Goal: Transaction & Acquisition: Purchase product/service

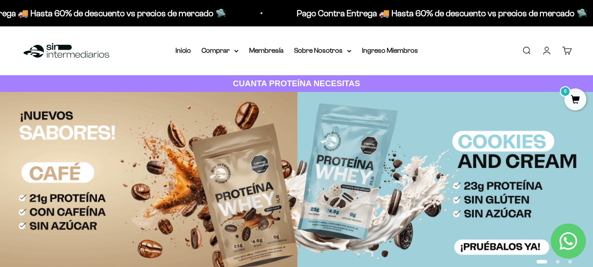
click at [541, 52] on link "Iniciar sesión" at bounding box center [546, 51] width 10 height 10
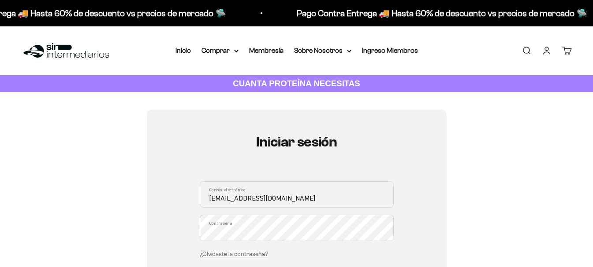
click at [261, 184] on input "[EMAIL_ADDRESS][DOMAIN_NAME]" at bounding box center [297, 195] width 194 height 26
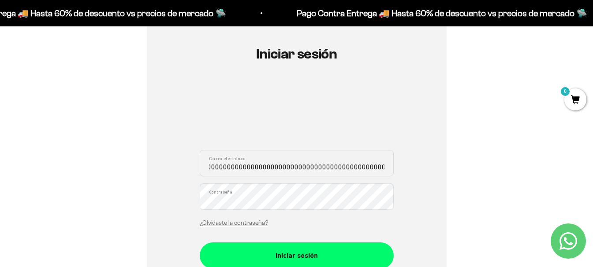
scroll to position [0, 321]
click at [297, 171] on input "hb-653@hotmail.0000000000000000000000000000000000000000000000000000000000000000…" at bounding box center [297, 163] width 194 height 26
drag, startPoint x: 389, startPoint y: 166, endPoint x: 0, endPoint y: 122, distance: 391.1
click at [0, 122] on section "Iniciar sesión hb-653@hotmail.0000000000000000000000000000000000000000000000000…" at bounding box center [296, 189] width 593 height 370
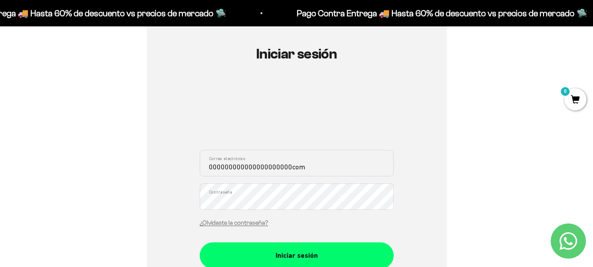
drag, startPoint x: 316, startPoint y: 164, endPoint x: 0, endPoint y: 152, distance: 316.1
click at [0, 152] on section "Iniciar sesión 000000000000000000000com Correo electrónico Contraseña ¿Olvidast…" at bounding box center [296, 189] width 593 height 370
type input "estefania_sierrav@hotmail.com"
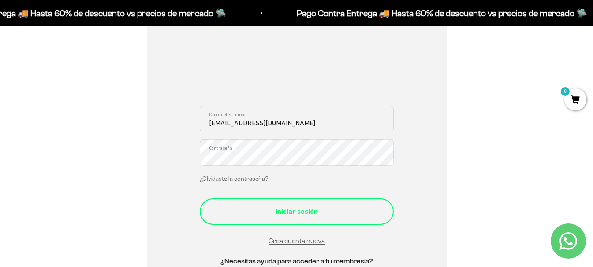
click at [314, 210] on div "Iniciar sesión" at bounding box center [296, 211] width 159 height 11
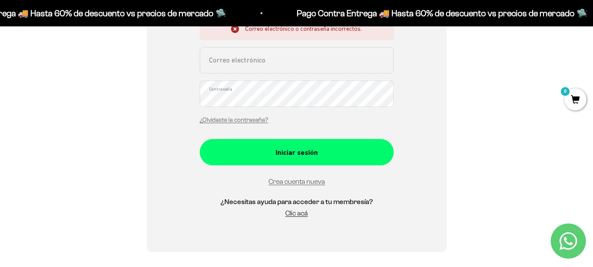
scroll to position [220, 0]
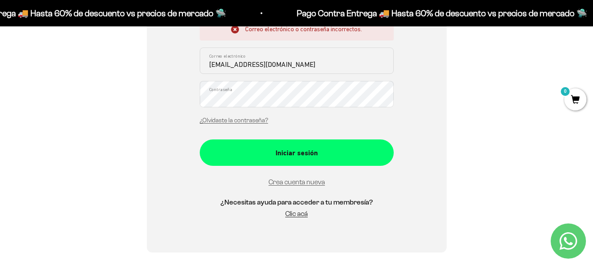
click at [224, 64] on input "[EMAIL_ADDRESS][DOMAIN_NAME]" at bounding box center [297, 61] width 194 height 26
click at [228, 66] on input "[EMAIL_ADDRESS][DOMAIN_NAME]" at bounding box center [297, 61] width 194 height 26
drag, startPoint x: 230, startPoint y: 63, endPoint x: 235, endPoint y: 63, distance: 5.3
click at [230, 63] on input "[EMAIL_ADDRESS][DOMAIN_NAME]" at bounding box center [297, 61] width 194 height 26
type input "[EMAIL_ADDRESS][DOMAIN_NAME]"
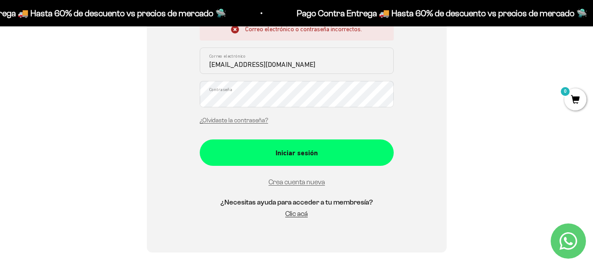
click at [197, 98] on div "Iniciar sesión Correo electrónico o contraseña incorrectos. estefania_sierrav@h…" at bounding box center [297, 70] width 300 height 363
click at [403, 206] on div "Iniciar sesión Correo electrónico o contraseña incorrectos. estefania_sierrav@h…" at bounding box center [297, 70] width 300 height 363
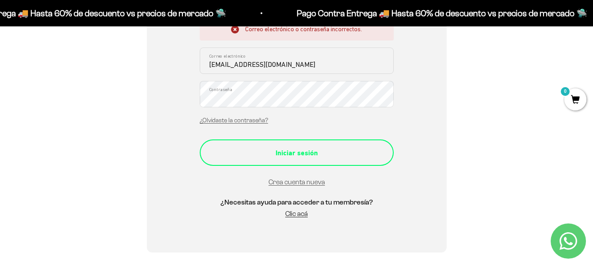
click at [303, 152] on div "Iniciar sesión" at bounding box center [296, 153] width 159 height 11
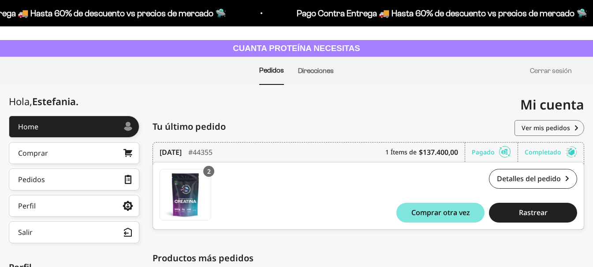
scroll to position [44, 0]
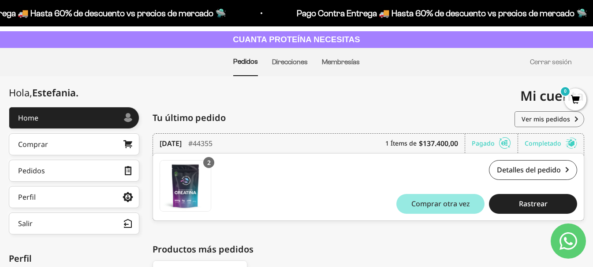
click at [414, 202] on span "Comprar otra vez" at bounding box center [440, 203] width 59 height 7
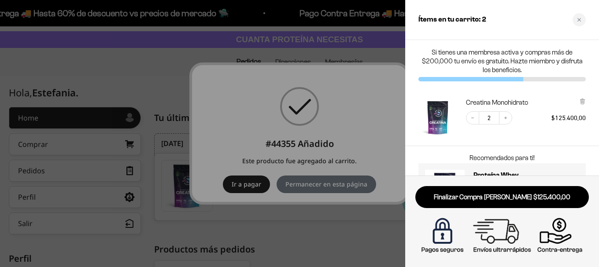
click at [320, 231] on div at bounding box center [299, 133] width 599 height 267
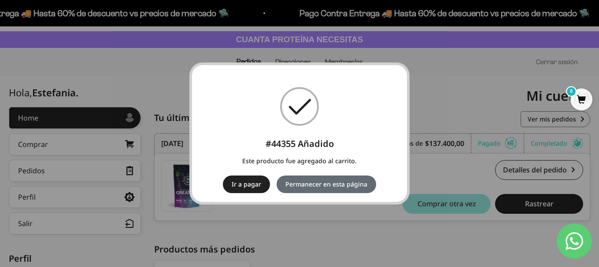
click at [318, 187] on button "Permanecer en esta página" at bounding box center [327, 185] width 100 height 18
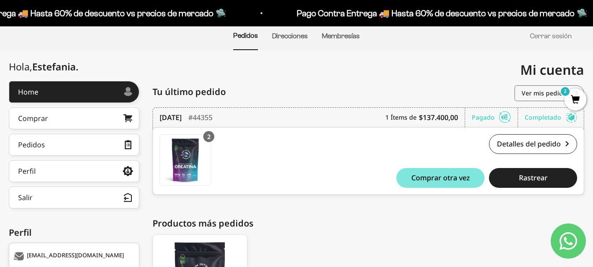
scroll to position [69, 0]
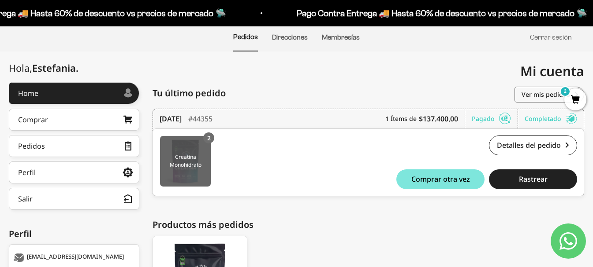
click at [203, 147] on img at bounding box center [185, 161] width 51 height 51
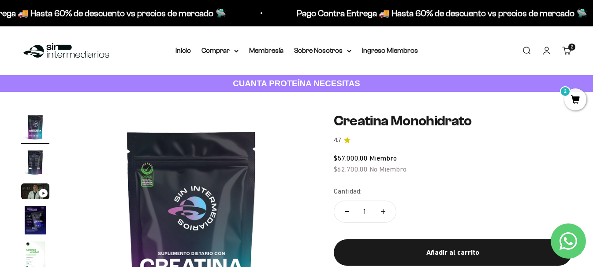
click at [578, 99] on span "2" at bounding box center [575, 100] width 22 height 22
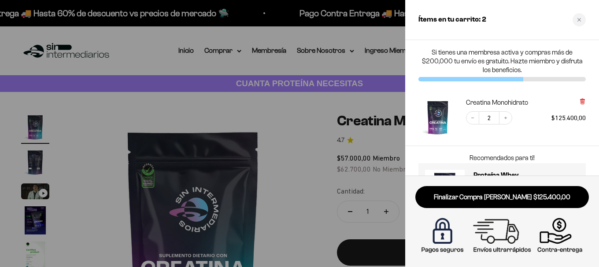
click at [584, 102] on icon at bounding box center [583, 102] width 4 height 4
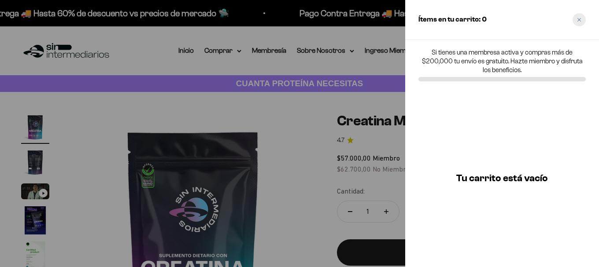
click at [577, 22] on div "Close cart" at bounding box center [579, 19] width 13 height 13
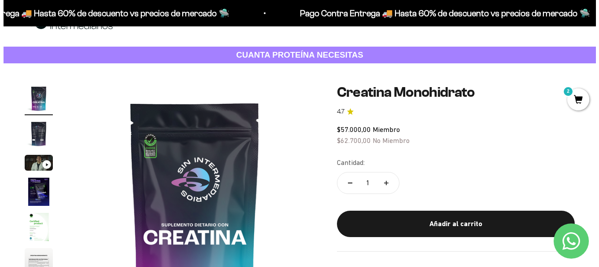
scroll to position [44, 0]
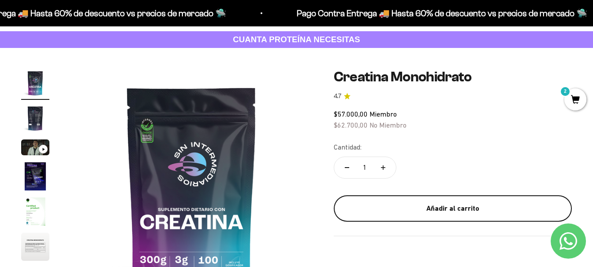
click at [447, 212] on div "Añadir al carrito" at bounding box center [452, 208] width 203 height 11
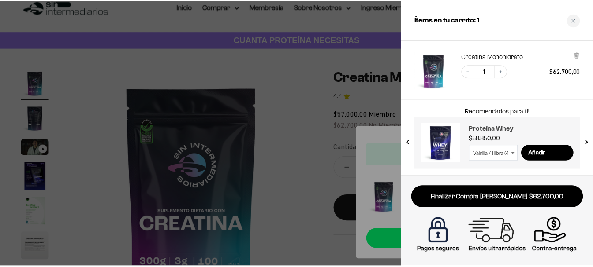
scroll to position [47, 0]
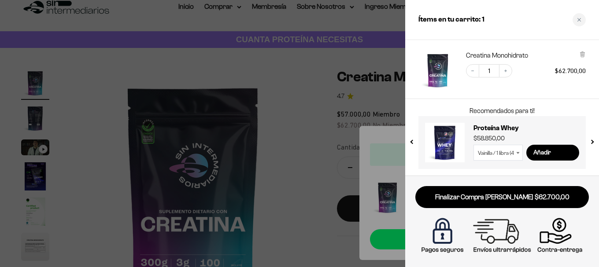
click at [277, 68] on div at bounding box center [299, 133] width 599 height 267
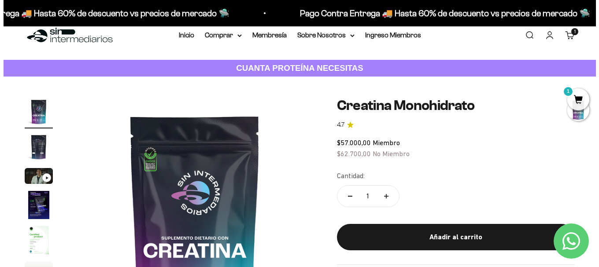
scroll to position [0, 0]
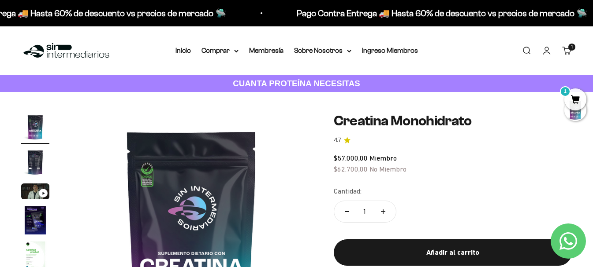
click at [527, 52] on link "Buscar" at bounding box center [526, 51] width 10 height 10
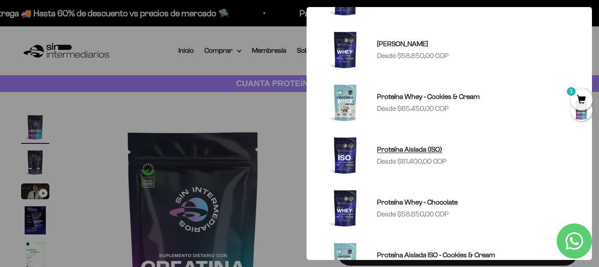
scroll to position [176, 0]
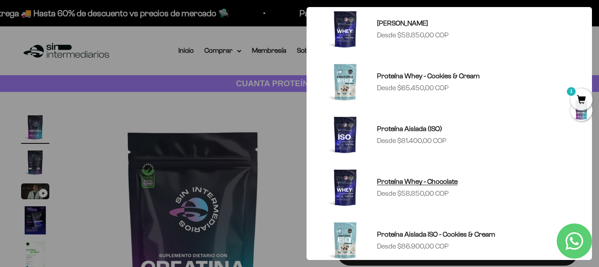
type input "protei"
click at [350, 185] on img at bounding box center [345, 188] width 42 height 42
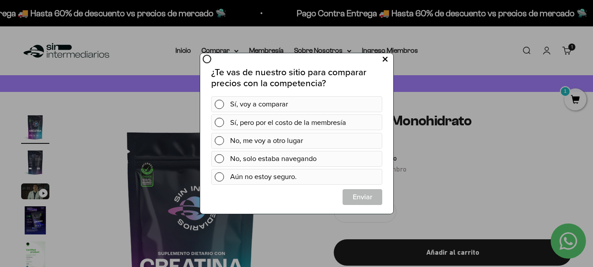
click at [382, 59] on icon at bounding box center [384, 60] width 5 height 12
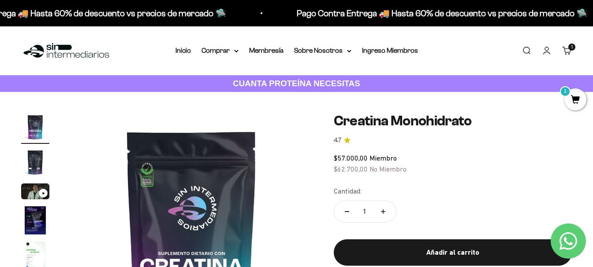
click at [527, 55] on link "Buscar" at bounding box center [526, 51] width 10 height 10
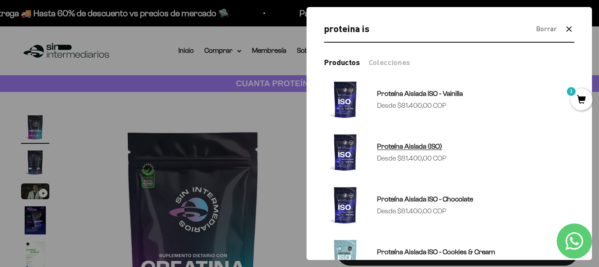
type input "proteina is"
click at [350, 163] on img at bounding box center [345, 152] width 42 height 42
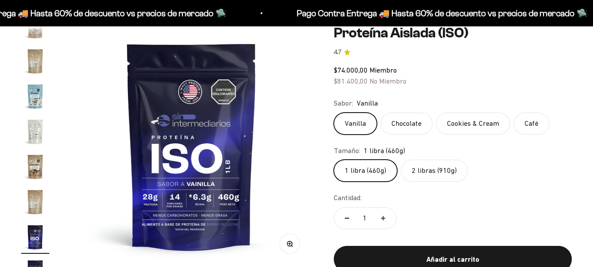
scroll to position [0, 3704]
click at [434, 171] on label "2 libras (910g)" at bounding box center [433, 171] width 67 height 22
click at [334, 160] on input "2 libras (910g)" at bounding box center [333, 159] width 0 height 0
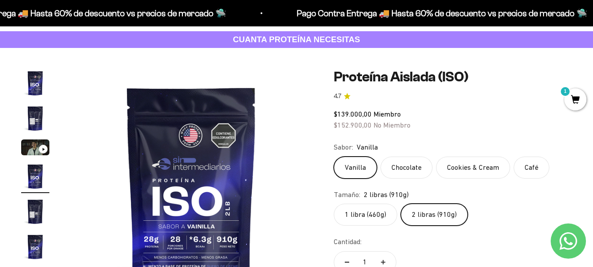
scroll to position [88, 0]
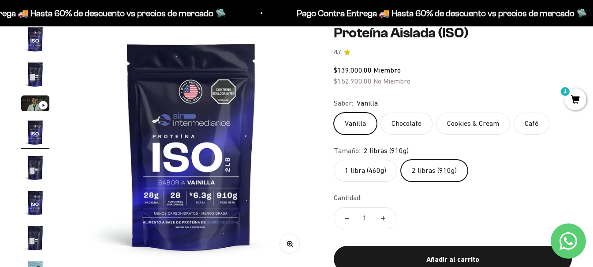
click at [374, 175] on label "1 libra (460g)" at bounding box center [365, 171] width 63 height 22
click at [334, 160] on input "1 libra (460g)" at bounding box center [333, 159] width 0 height 0
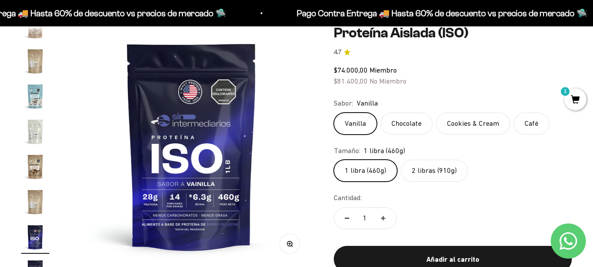
click at [453, 173] on label "2 libras (910g)" at bounding box center [433, 171] width 67 height 22
click at [334, 160] on input "2 libras (910g)" at bounding box center [333, 159] width 0 height 0
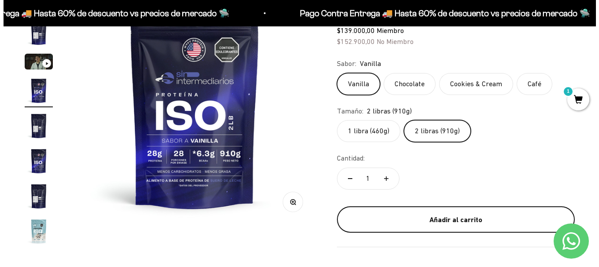
scroll to position [132, 0]
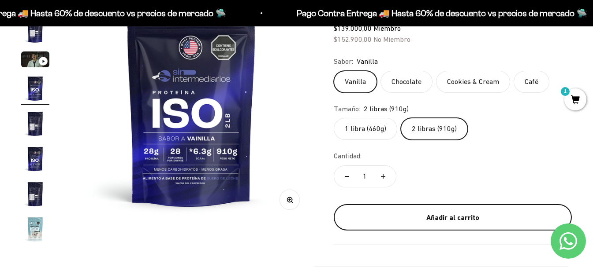
click at [464, 216] on div "Añadir al carrito" at bounding box center [452, 217] width 203 height 11
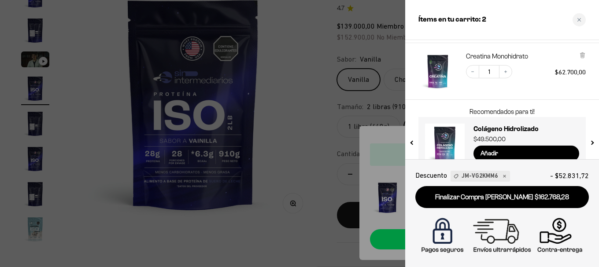
scroll to position [130, 0]
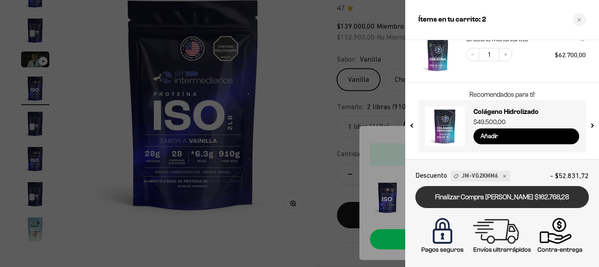
click at [522, 198] on link "Finalizar Compra [PERSON_NAME] $162.768,28" at bounding box center [502, 197] width 174 height 22
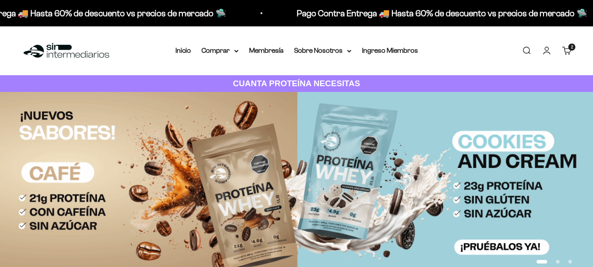
click at [571, 48] on span "2" at bounding box center [572, 47] width 2 height 4
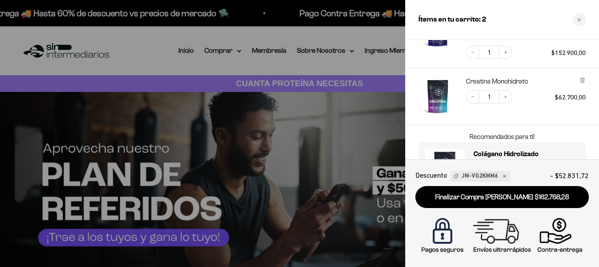
scroll to position [130, 0]
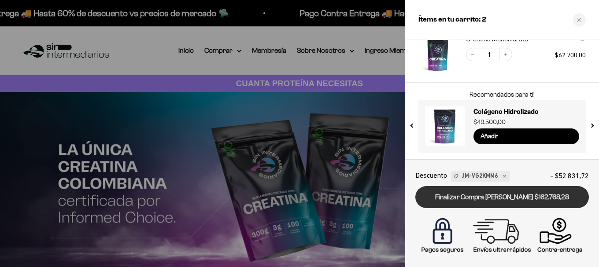
click at [510, 195] on link "Finalizar Compra [PERSON_NAME] $162.768,28" at bounding box center [502, 197] width 174 height 22
